Goal: Check status: Check status

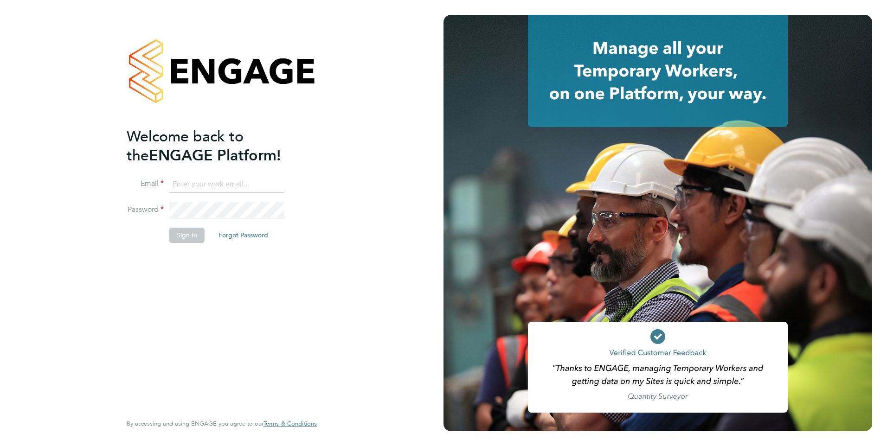
type input "[PERSON_NAME][EMAIL_ADDRESS][PERSON_NAME][DOMAIN_NAME]"
click at [191, 237] on button "Sign In" at bounding box center [186, 235] width 35 height 15
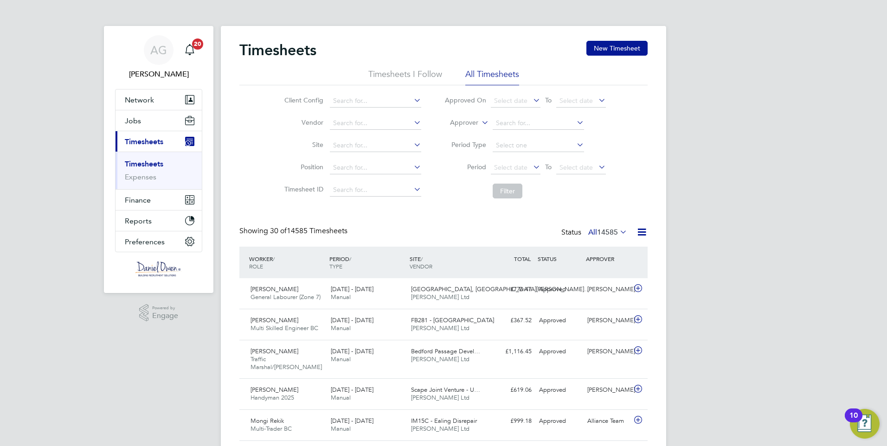
click at [478, 126] on li "Approver" at bounding box center [525, 123] width 185 height 22
click at [459, 135] on li "Worker" at bounding box center [455, 134] width 46 height 12
click at [519, 124] on input at bounding box center [538, 123] width 91 height 13
type input "malik k"
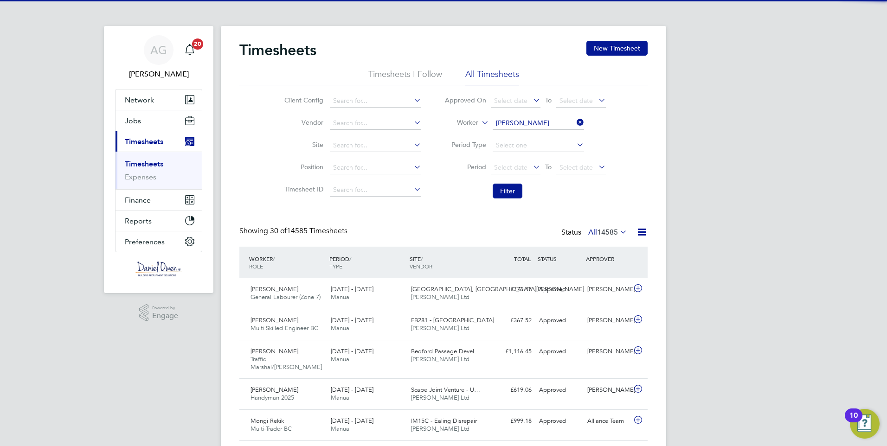
click at [516, 135] on li "No results found" at bounding box center [538, 136] width 92 height 12
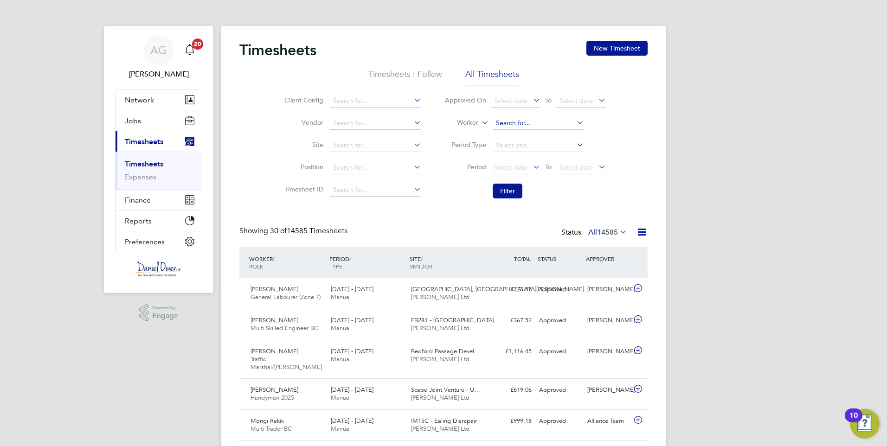
click at [529, 117] on input at bounding box center [538, 123] width 91 height 13
click at [537, 120] on input "malik k" at bounding box center [538, 123] width 91 height 13
click at [531, 132] on li "Mali k Khan" at bounding box center [538, 136] width 92 height 13
type input "Malik Khan"
click at [500, 192] on button "Filter" at bounding box center [508, 191] width 30 height 15
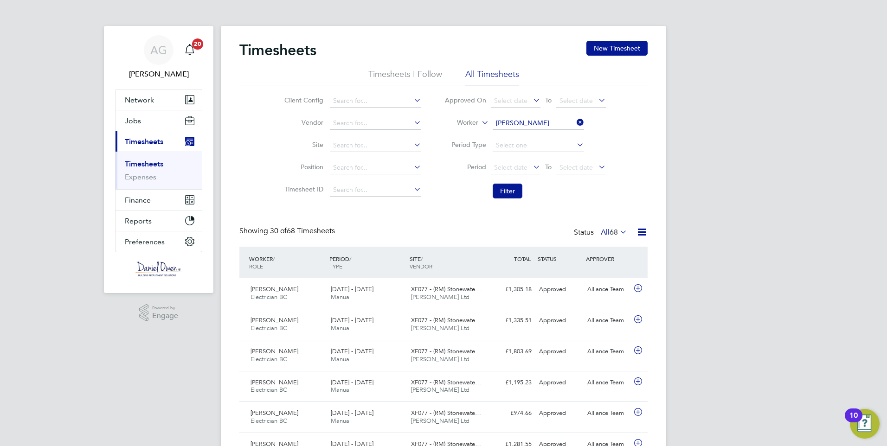
click at [534, 117] on li "Worker Malik Khan" at bounding box center [525, 123] width 185 height 22
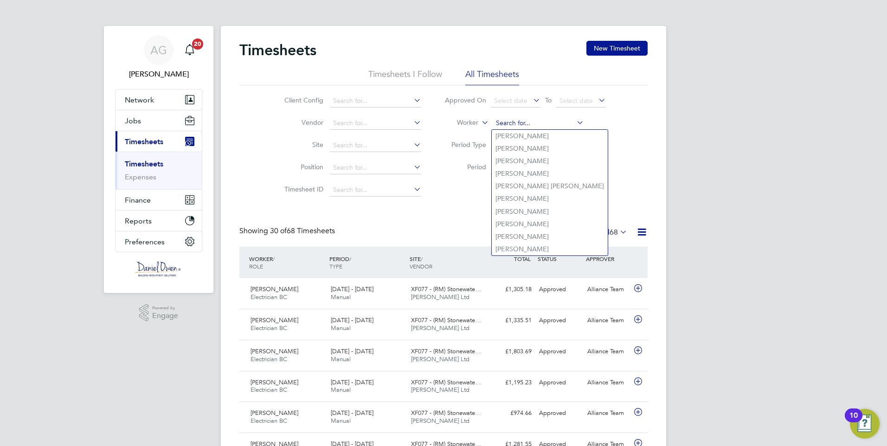
click at [535, 126] on input at bounding box center [538, 123] width 91 height 13
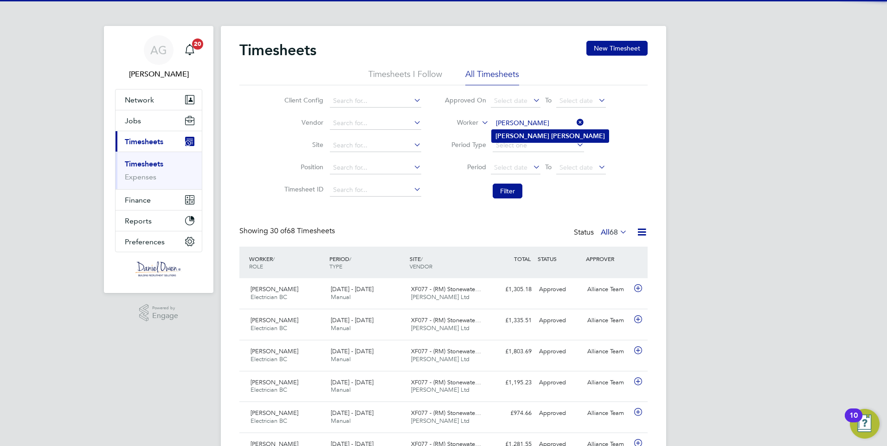
drag, startPoint x: 522, startPoint y: 136, endPoint x: 517, endPoint y: 150, distance: 15.4
click at [551, 136] on b "Curley" at bounding box center [578, 136] width 54 height 8
type input "Gary Curley"
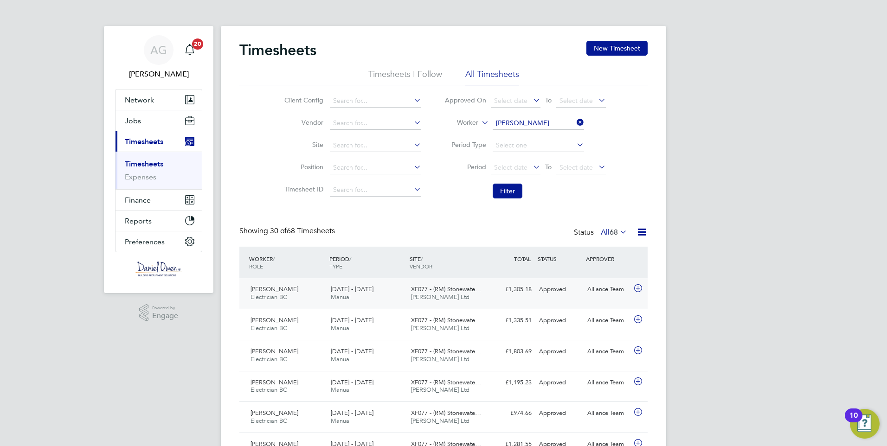
click at [360, 295] on div "20 - 26 Sep 2025 Manual" at bounding box center [367, 293] width 80 height 23
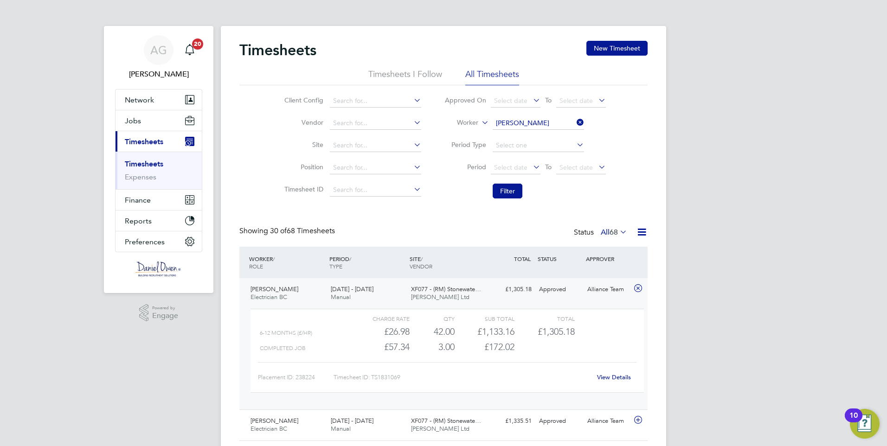
click at [502, 203] on li "Filter" at bounding box center [525, 191] width 185 height 24
click at [510, 183] on li "Filter" at bounding box center [525, 191] width 185 height 24
click at [512, 192] on button "Filter" at bounding box center [508, 191] width 30 height 15
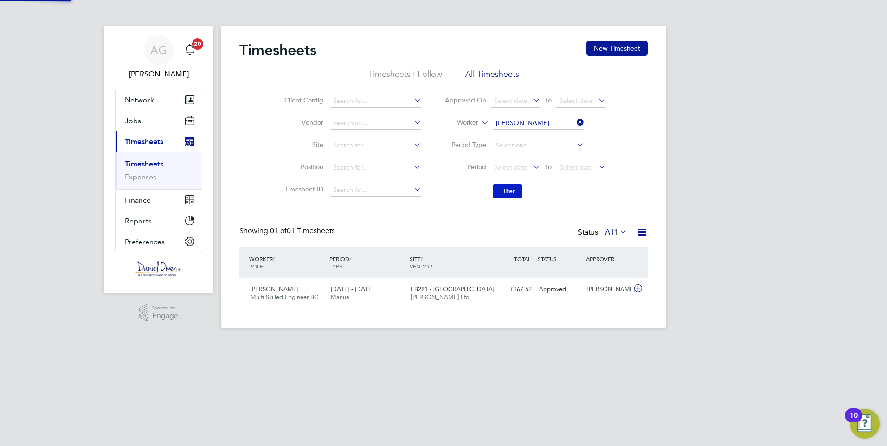
scroll to position [24, 81]
click at [544, 120] on input at bounding box center [538, 123] width 91 height 13
type input "a"
click at [509, 137] on b "Mark" at bounding box center [503, 136] width 16 height 8
type input "Mark Richardson"
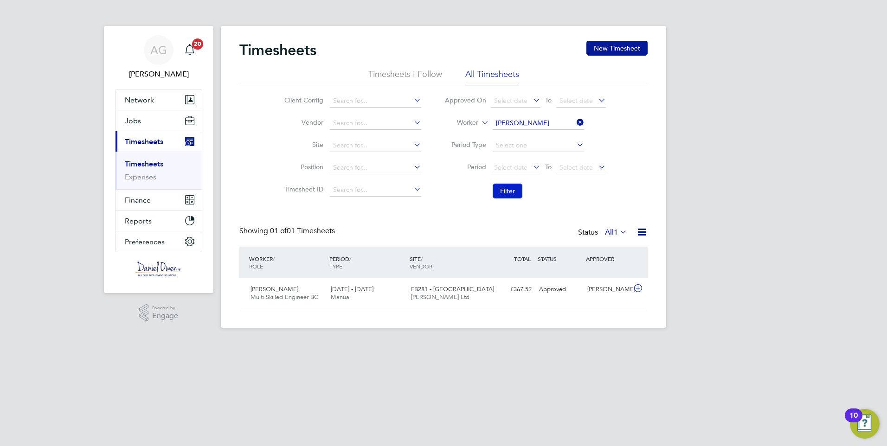
click at [504, 186] on button "Filter" at bounding box center [508, 191] width 30 height 15
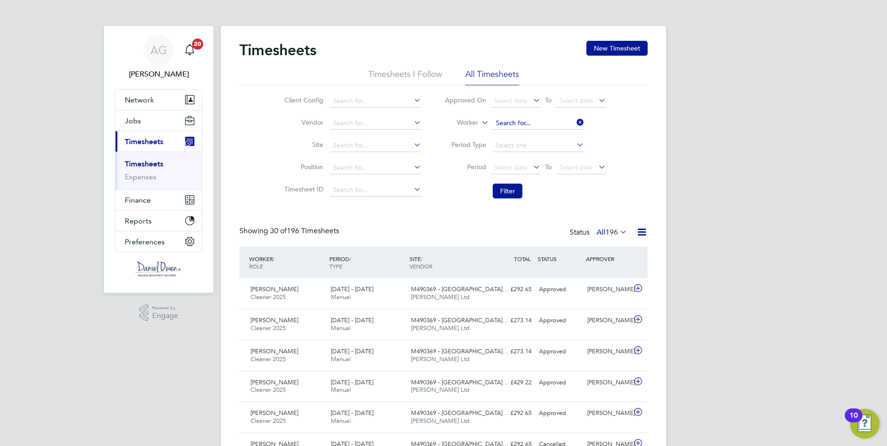
click at [545, 118] on input at bounding box center [538, 123] width 91 height 13
click at [551, 136] on b "Phil" at bounding box center [557, 136] width 12 height 8
type input "Michael Philo"
click at [512, 194] on button "Filter" at bounding box center [508, 191] width 30 height 15
click at [545, 120] on input at bounding box center [538, 123] width 91 height 13
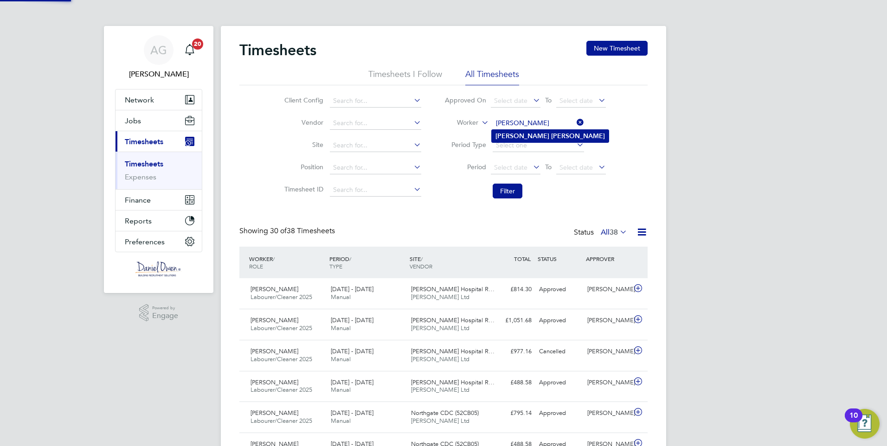
click at [551, 135] on b "Taylor" at bounding box center [578, 136] width 54 height 8
type input "Craig Taylor"
click at [503, 193] on button "Filter" at bounding box center [508, 191] width 30 height 15
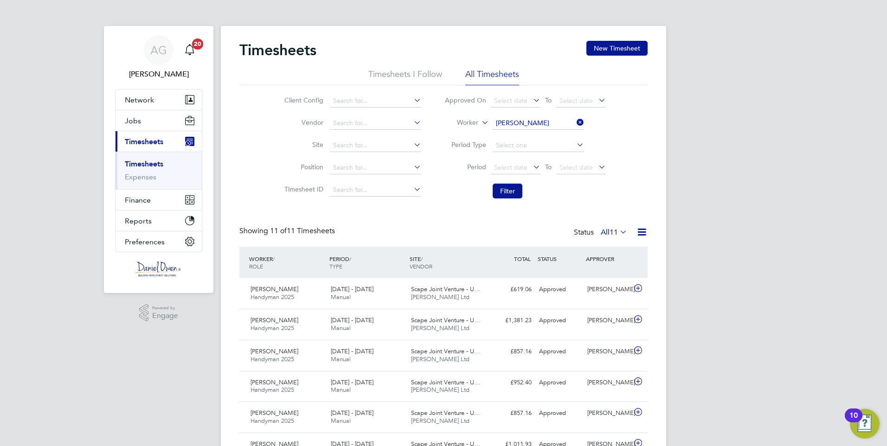
click at [533, 114] on li "Worker Craig Taylor" at bounding box center [525, 123] width 185 height 22
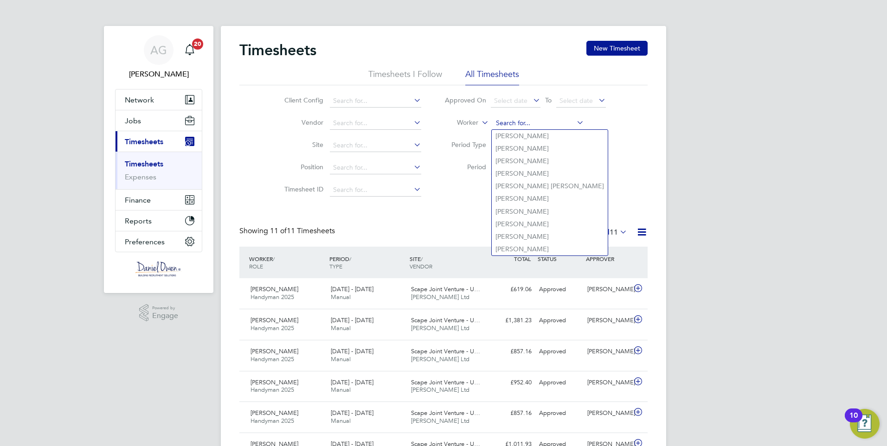
click at [534, 123] on input at bounding box center [538, 123] width 91 height 13
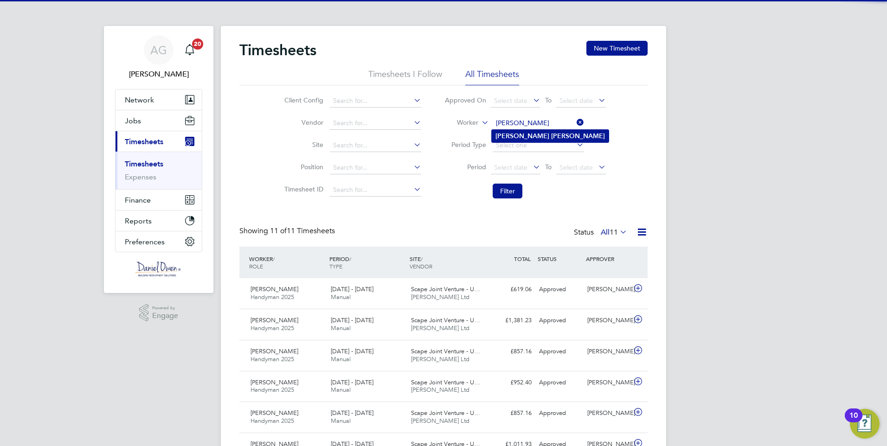
click at [535, 135] on li "Karl Webb" at bounding box center [550, 136] width 117 height 13
type input "Karl Webb"
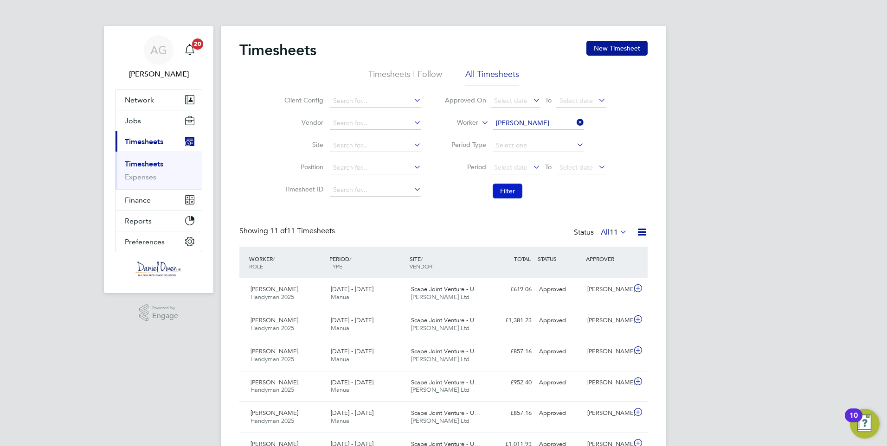
click at [513, 192] on button "Filter" at bounding box center [508, 191] width 30 height 15
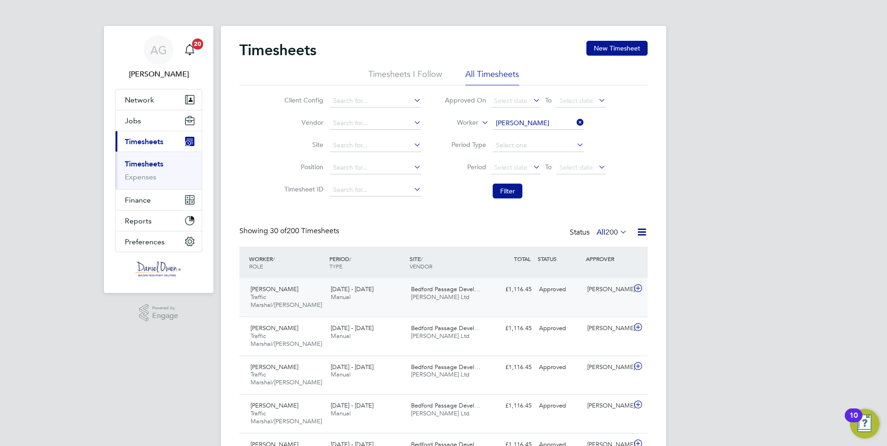
click at [426, 295] on span "Daniel Owen Ltd" at bounding box center [440, 297] width 58 height 8
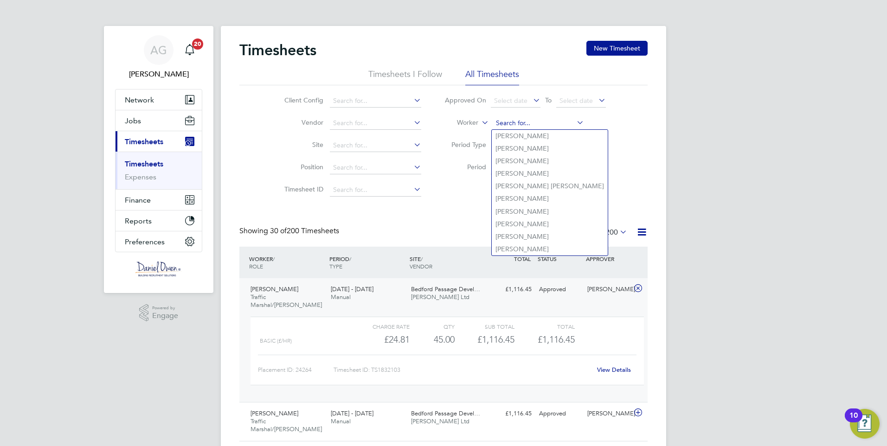
click at [538, 123] on input at bounding box center [538, 123] width 91 height 13
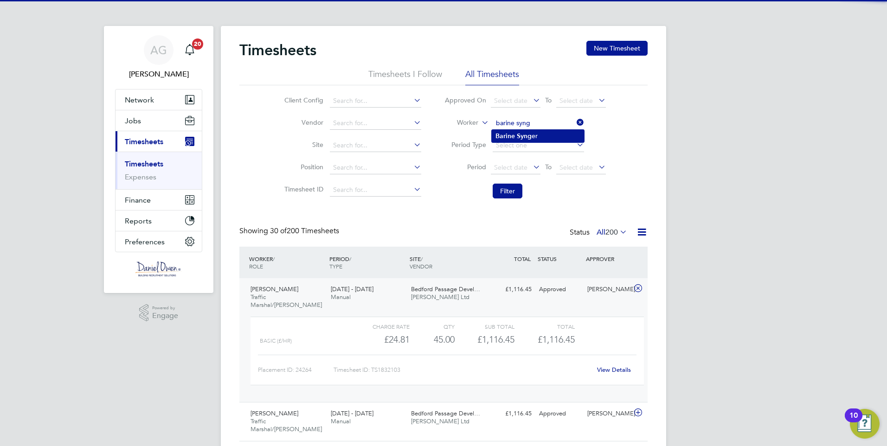
click at [533, 138] on li "Barine Syng er" at bounding box center [538, 136] width 92 height 13
type input "Barine Synger"
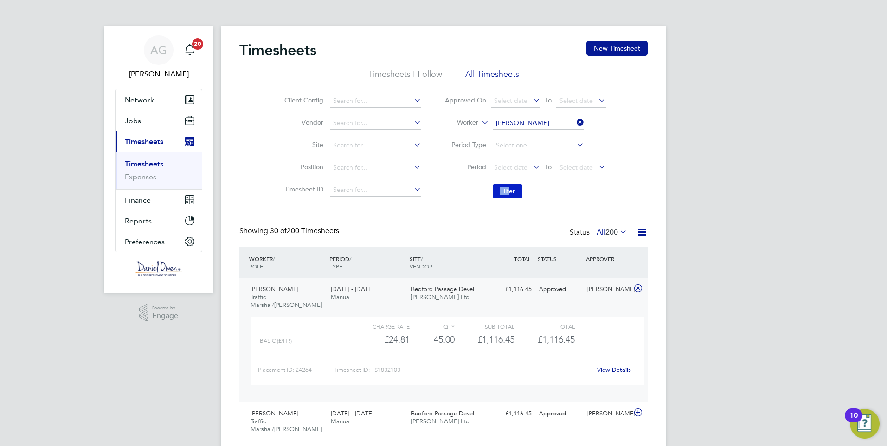
click at [510, 185] on li "Filter" at bounding box center [525, 191] width 185 height 24
drag, startPoint x: 509, startPoint y: 185, endPoint x: 508, endPoint y: 191, distance: 6.1
click at [508, 191] on button "Filter" at bounding box center [508, 191] width 30 height 15
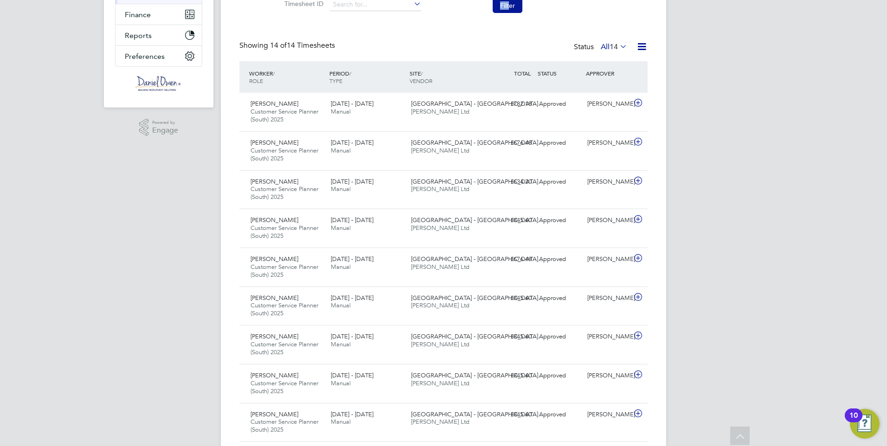
scroll to position [0, 0]
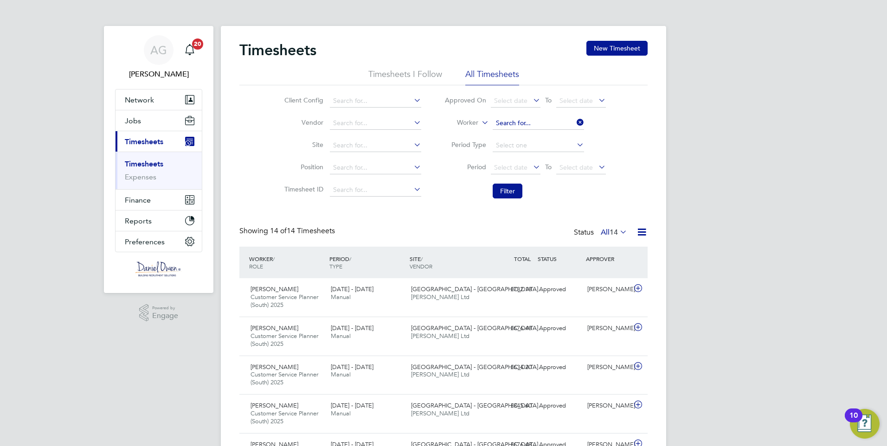
click at [545, 118] on input at bounding box center [538, 123] width 91 height 13
click at [552, 136] on li "Michael Briss ett" at bounding box center [538, 136] width 92 height 13
type input "Michael Brissett"
click at [511, 190] on button "Filter" at bounding box center [508, 191] width 30 height 15
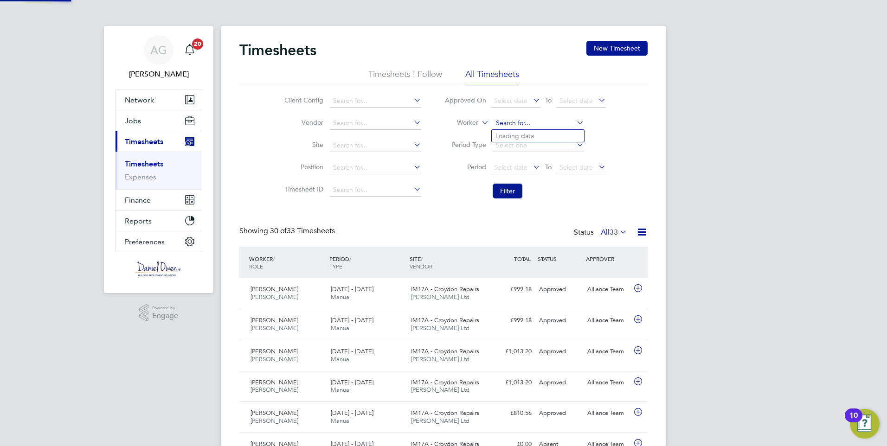
click at [534, 122] on input at bounding box center [538, 123] width 91 height 13
click at [551, 135] on b "Davis" at bounding box center [578, 136] width 54 height 8
type input "Aaron Davison"
click at [511, 190] on button "Filter" at bounding box center [508, 191] width 30 height 15
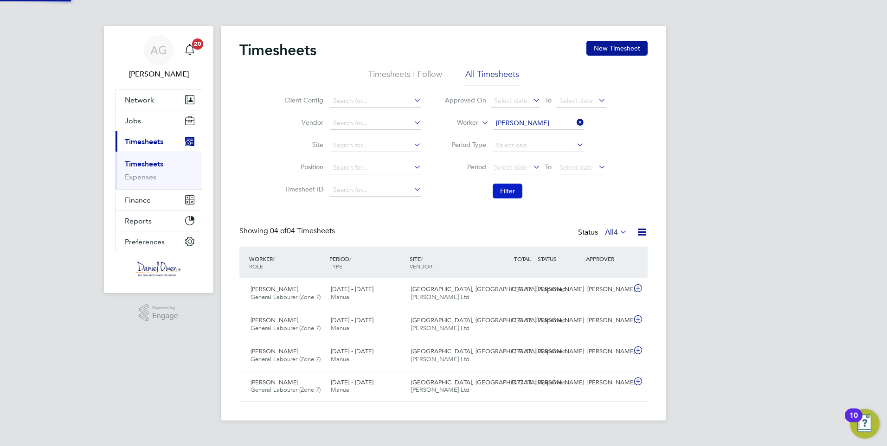
scroll to position [24, 81]
click at [320, 299] on span "General Labourer (Zone 7)" at bounding box center [285, 297] width 70 height 8
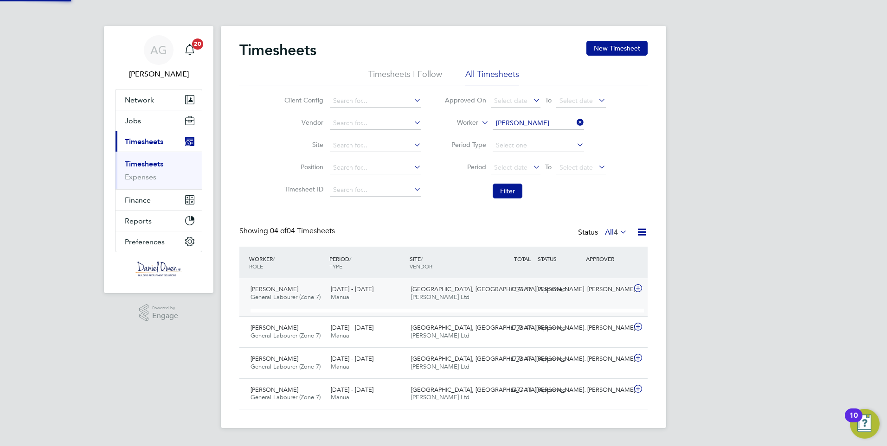
scroll to position [16, 90]
